Goal: Find specific page/section: Find specific page/section

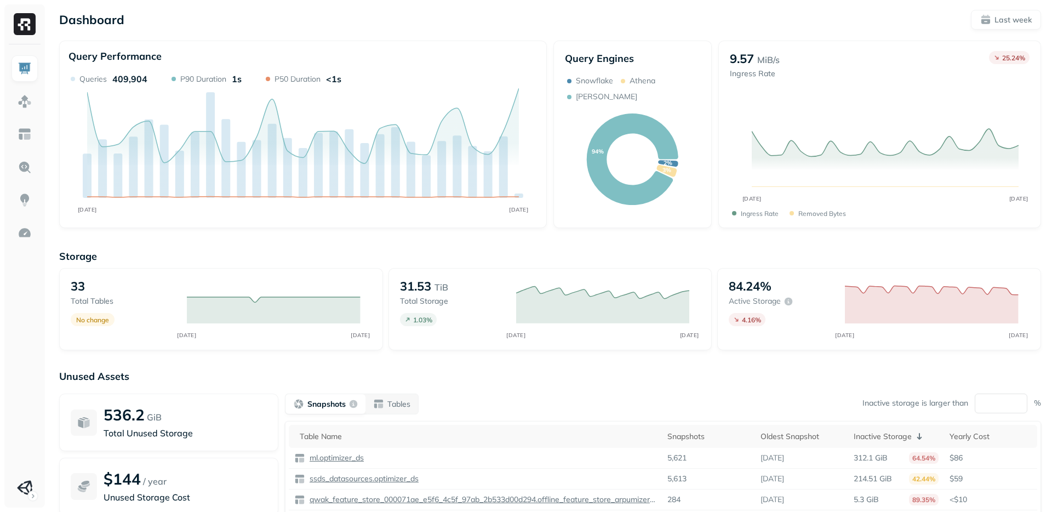
click at [705, 387] on div "Unused Assets 536.2 GiB Total Unused Storage $144 / year Unused Storage Cost Sn…" at bounding box center [549, 479] width 981 height 219
click at [21, 101] on img at bounding box center [25, 101] width 14 height 14
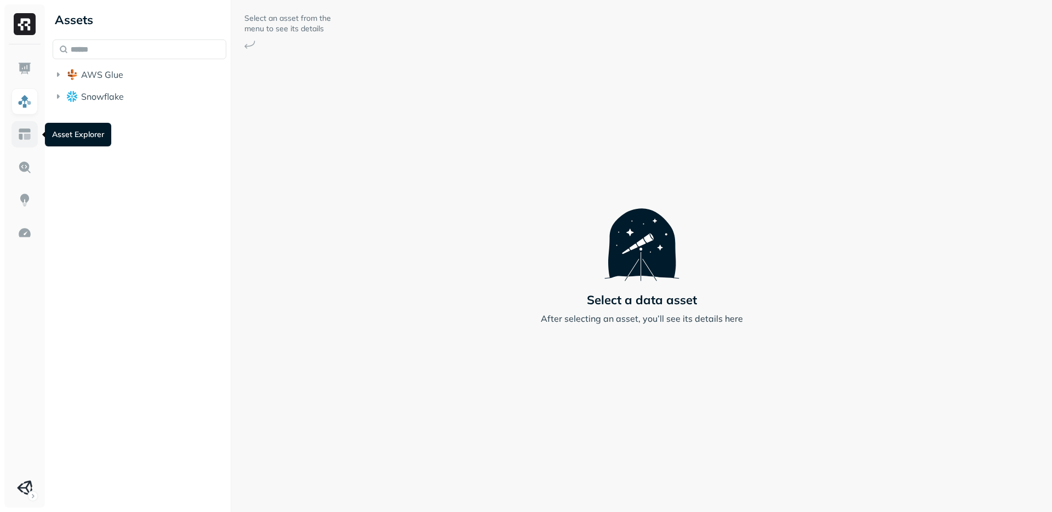
click at [24, 139] on img at bounding box center [25, 134] width 14 height 14
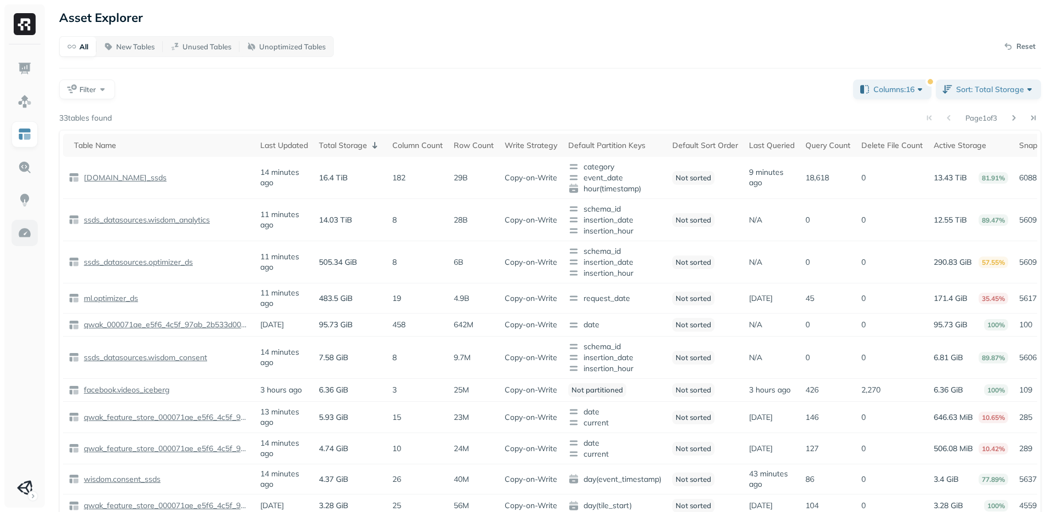
click at [27, 232] on img at bounding box center [25, 233] width 14 height 14
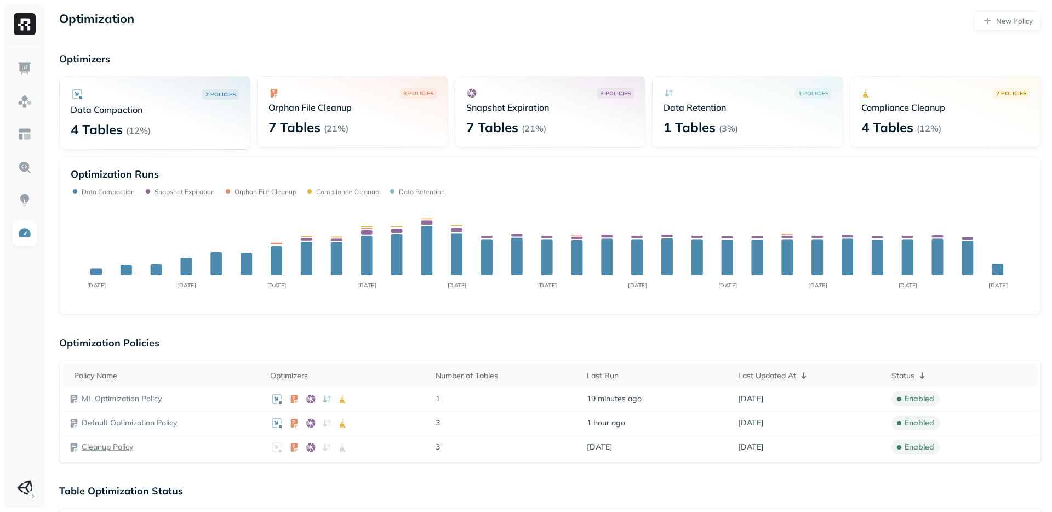
click at [242, 25] on div "Optimization New Policy" at bounding box center [549, 21] width 981 height 20
